Goal: Task Accomplishment & Management: Manage account settings

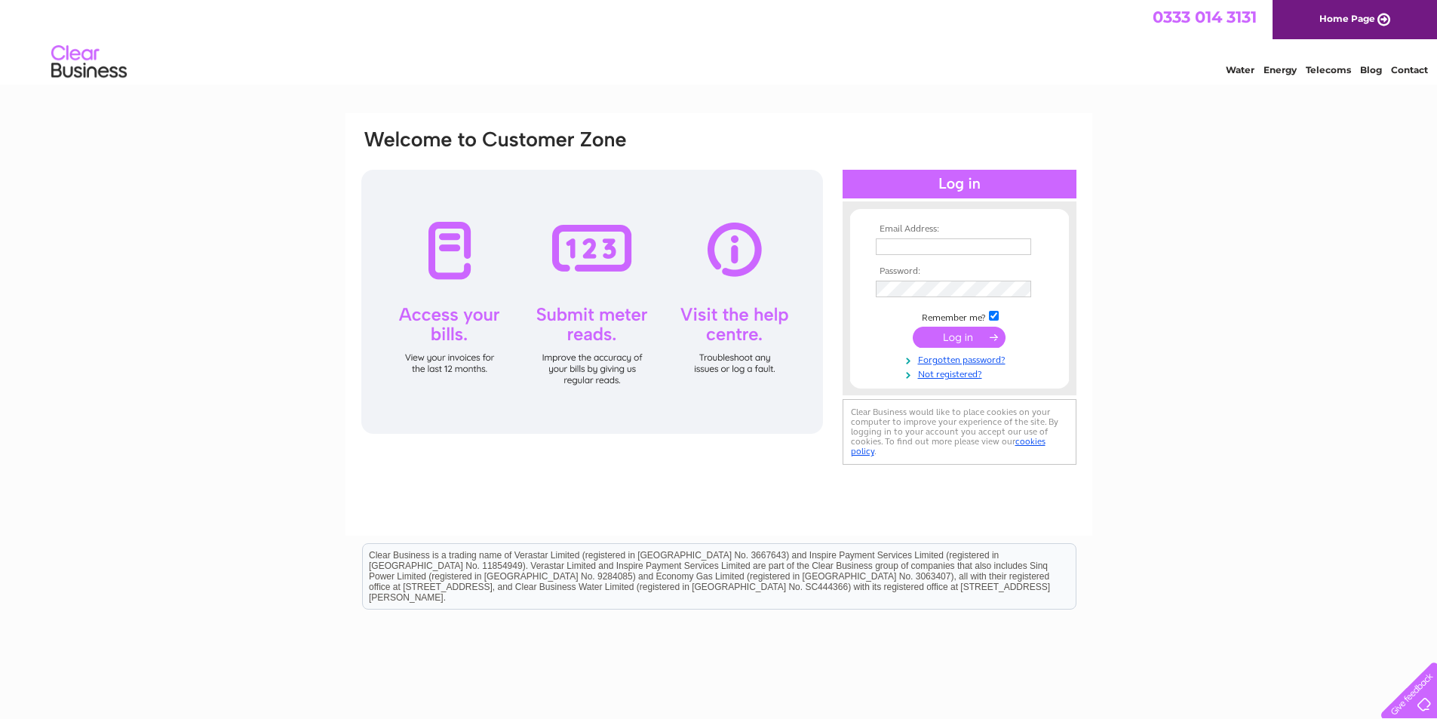
type input "mike@splashoutbathrooms.com"
click at [944, 340] on input "submit" at bounding box center [959, 337] width 93 height 21
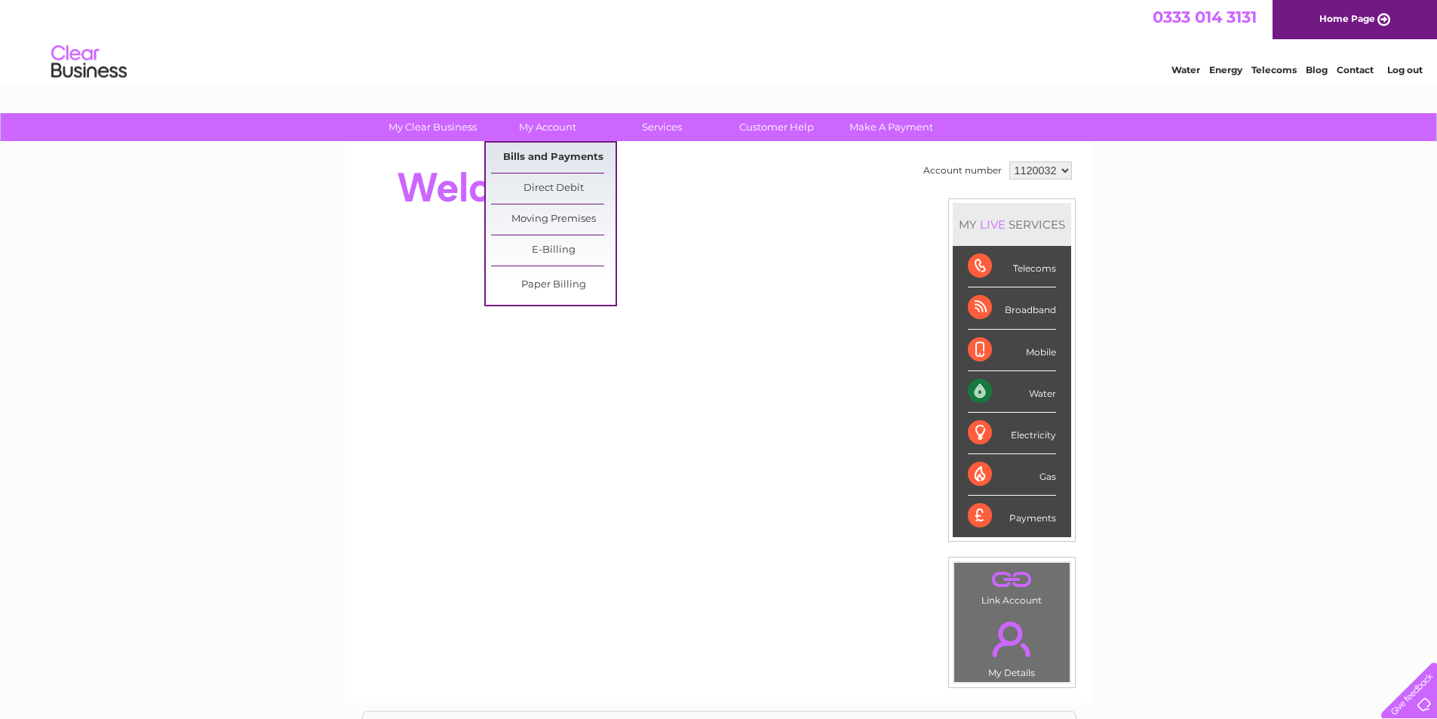
click at [527, 158] on link "Bills and Payments" at bounding box center [553, 158] width 124 height 30
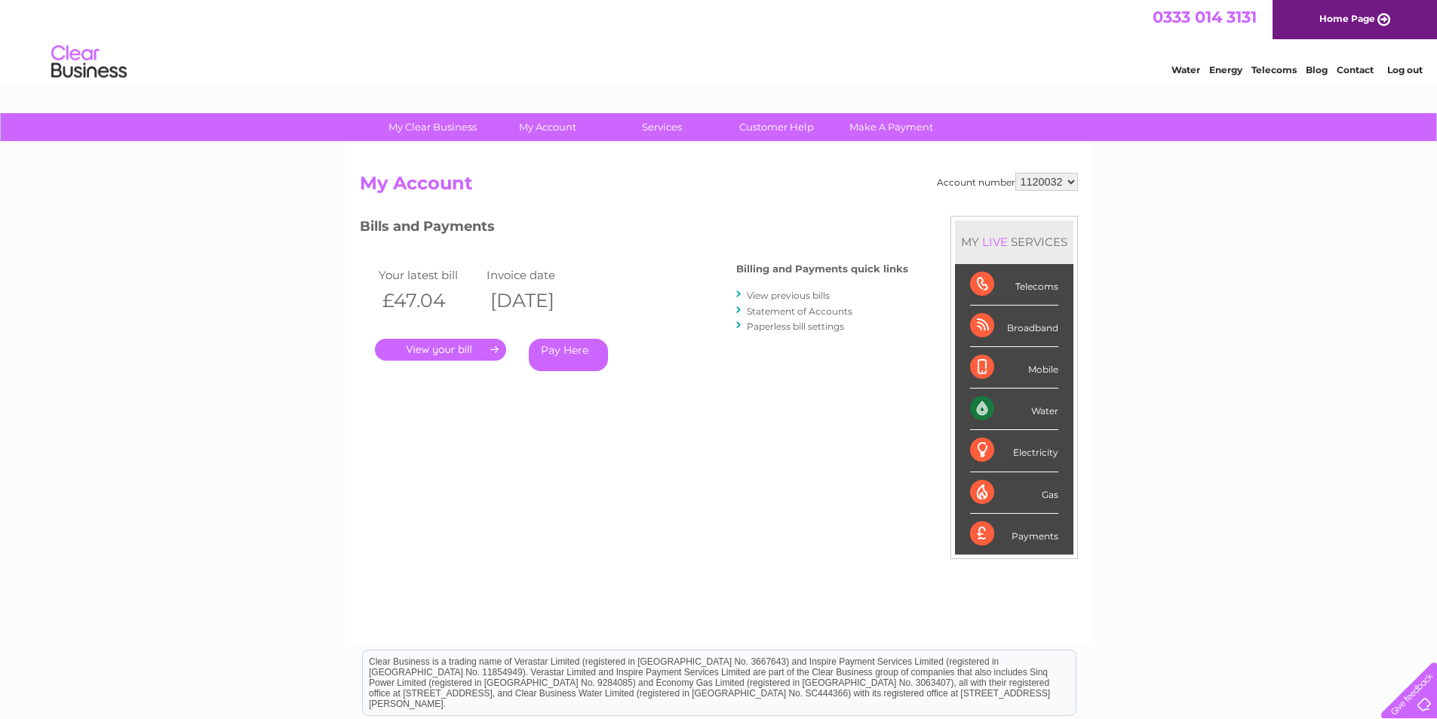
click at [435, 351] on link "." at bounding box center [440, 350] width 131 height 22
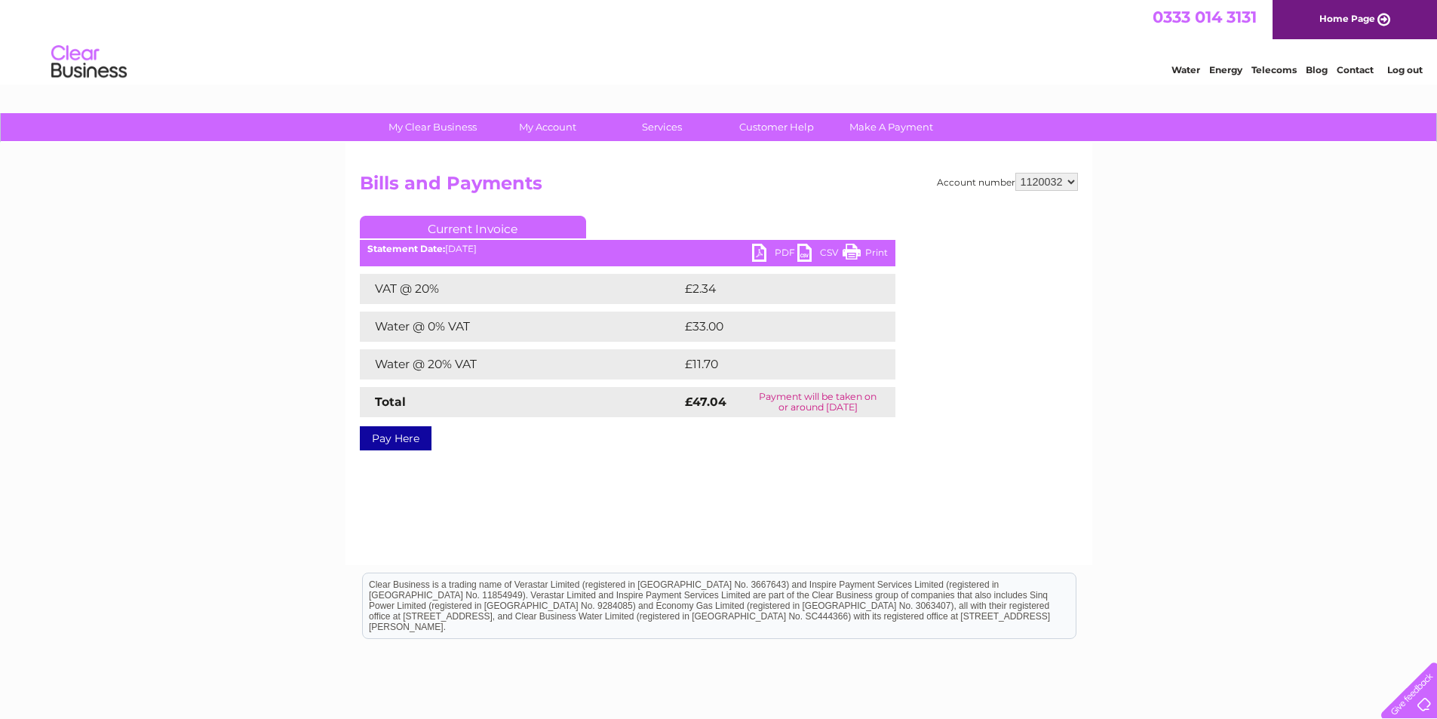
click at [764, 254] on link "PDF" at bounding box center [774, 255] width 45 height 22
